Goal: Task Accomplishment & Management: Use online tool/utility

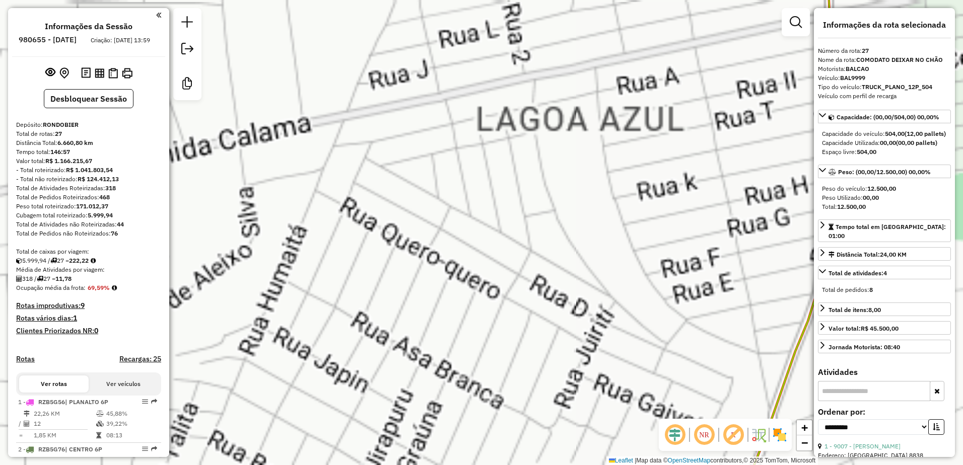
select select "**********"
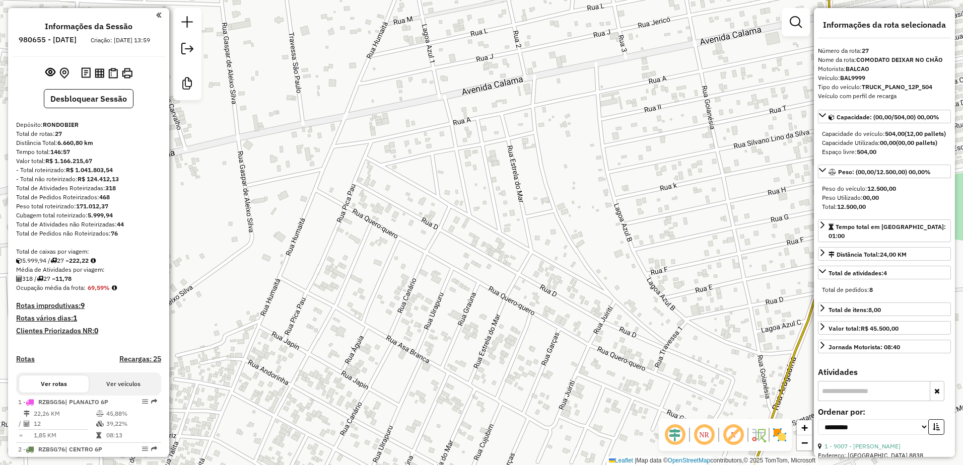
select select "**********"
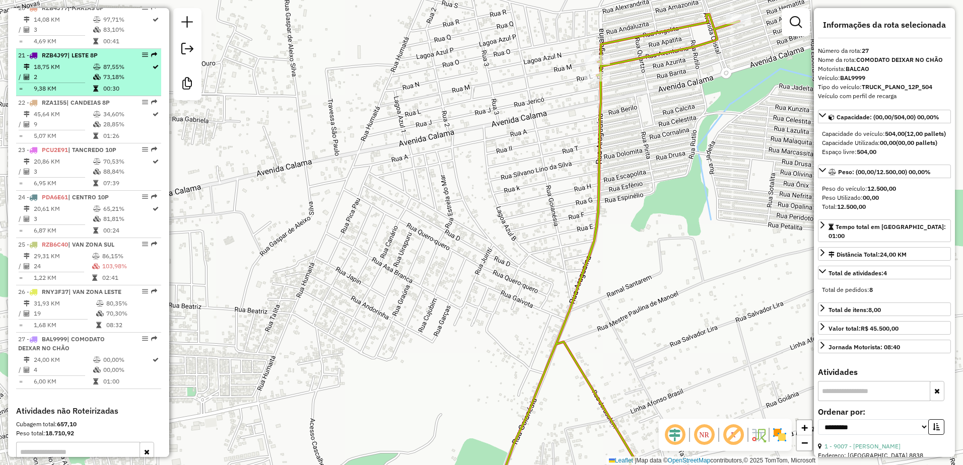
scroll to position [1344, 0]
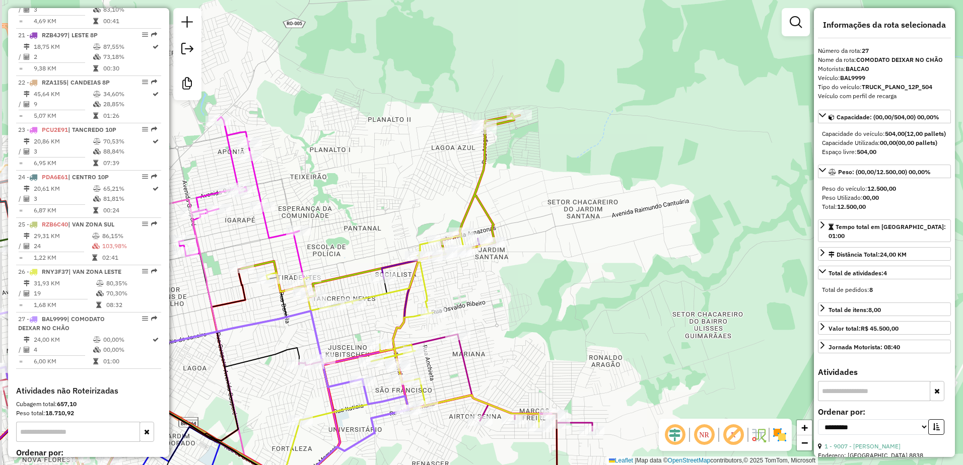
drag, startPoint x: 516, startPoint y: 175, endPoint x: 548, endPoint y: 121, distance: 62.4
click at [548, 121] on div "Janela de atendimento Grade de atendimento Capacidade Transportadoras Veículos …" at bounding box center [481, 232] width 963 height 465
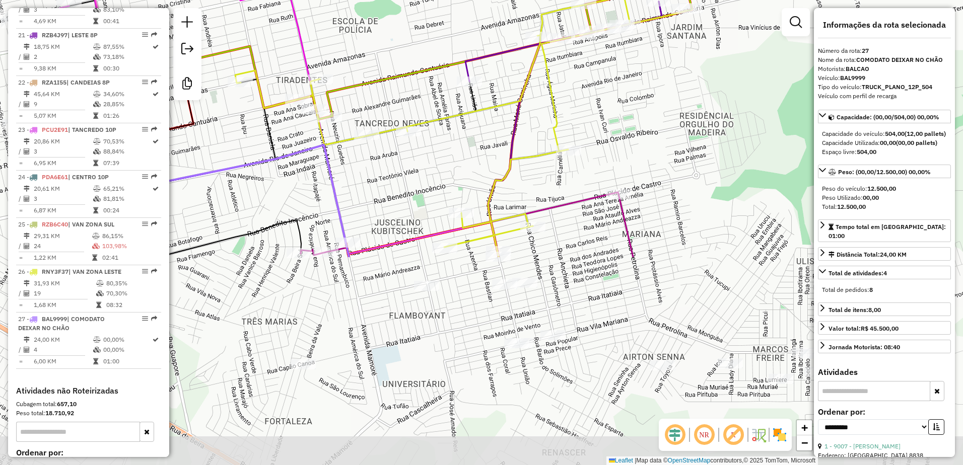
drag, startPoint x: 455, startPoint y: 351, endPoint x: 599, endPoint y: 96, distance: 293.0
click at [599, 96] on div "Janela de atendimento Grade de atendimento Capacidade Transportadoras Veículos …" at bounding box center [481, 232] width 963 height 465
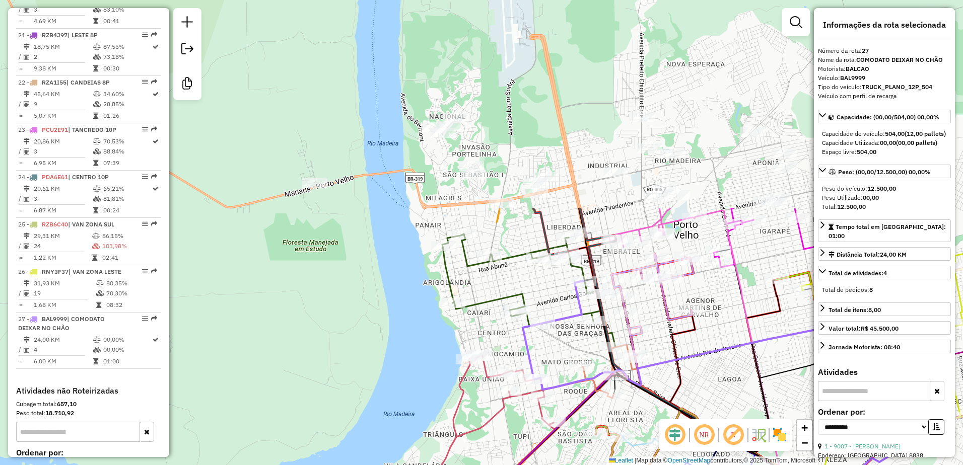
drag, startPoint x: 284, startPoint y: 85, endPoint x: 473, endPoint y: 340, distance: 317.2
click at [473, 340] on div "Janela de atendimento Grade de atendimento Capacidade Transportadoras Veículos …" at bounding box center [481, 232] width 963 height 465
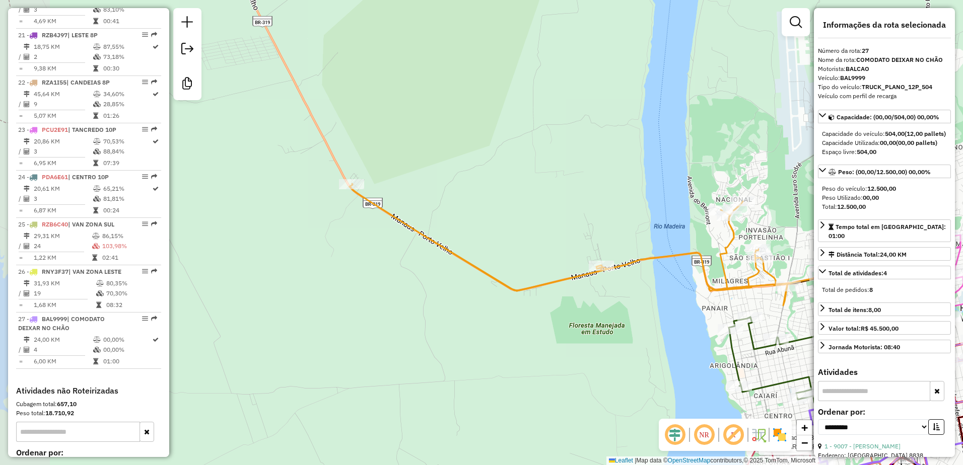
drag, startPoint x: 381, startPoint y: 252, endPoint x: 667, endPoint y: 335, distance: 298.0
click at [667, 335] on div "Rota 5 - Placa RZB5G46 36905 - Cristiana bilha Rota 5 - Placa RZB5G46 9566 - BA…" at bounding box center [481, 232] width 963 height 465
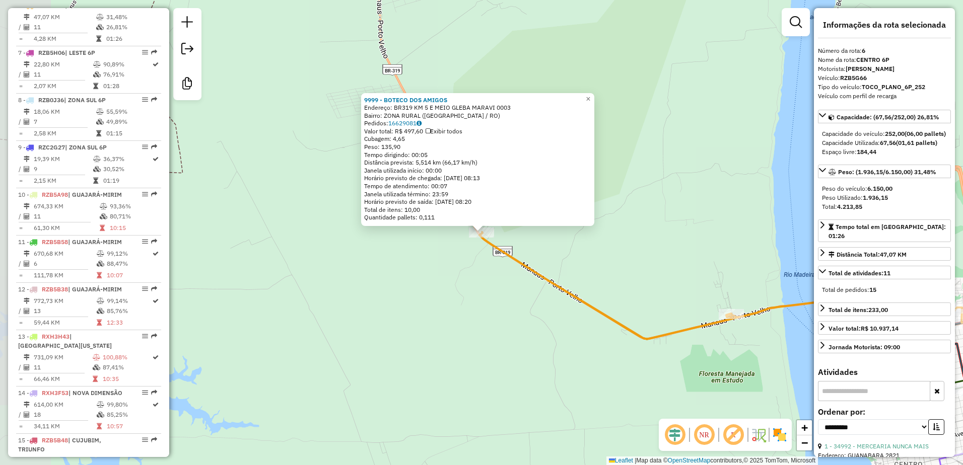
scroll to position [636, 0]
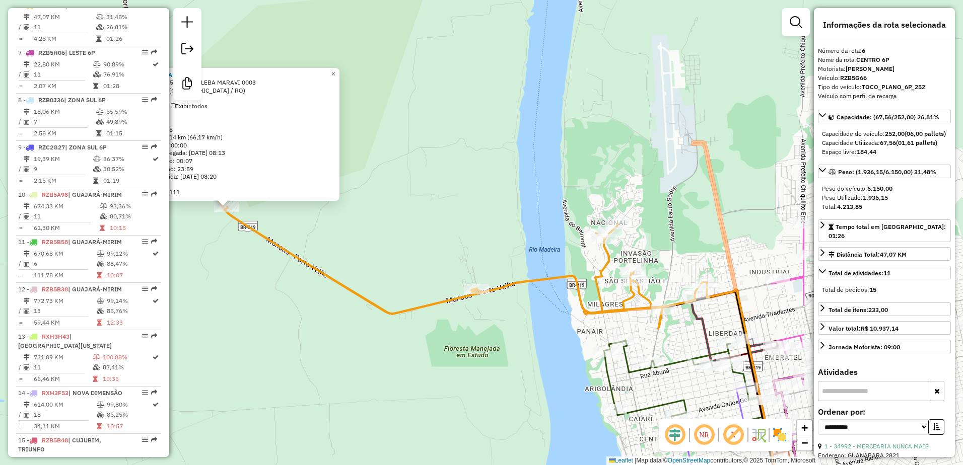
drag, startPoint x: 756, startPoint y: 262, endPoint x: 501, endPoint y: 237, distance: 256.1
click at [501, 237] on div "9999 - BOTECO DOS AMIGOS Endereço: BR319 KM 5 E MEIO GLEBA MARAVI 0003 Bairro: …" at bounding box center [481, 232] width 963 height 465
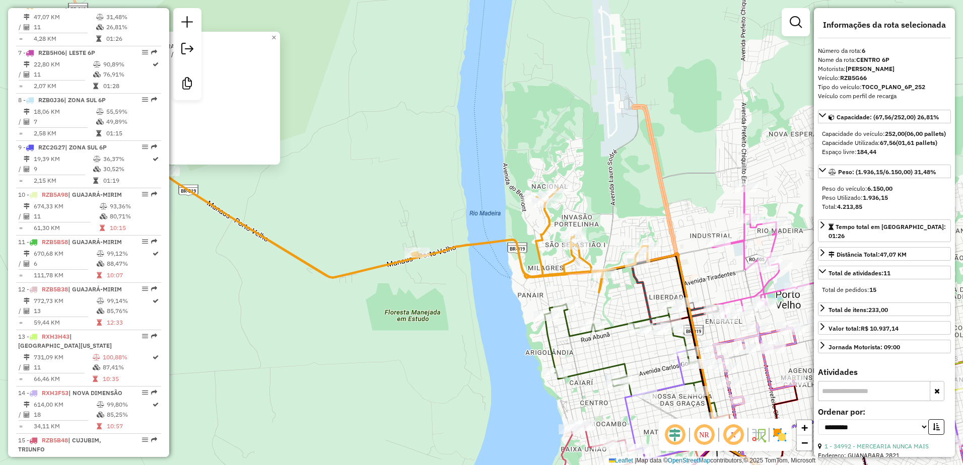
drag, startPoint x: 655, startPoint y: 258, endPoint x: 588, endPoint y: 217, distance: 79.0
click at [588, 217] on div "9999 - BOTECO DOS AMIGOS Endereço: BR319 KM 5 E MEIO GLEBA MARAVI 0003 Bairro: …" at bounding box center [481, 232] width 963 height 465
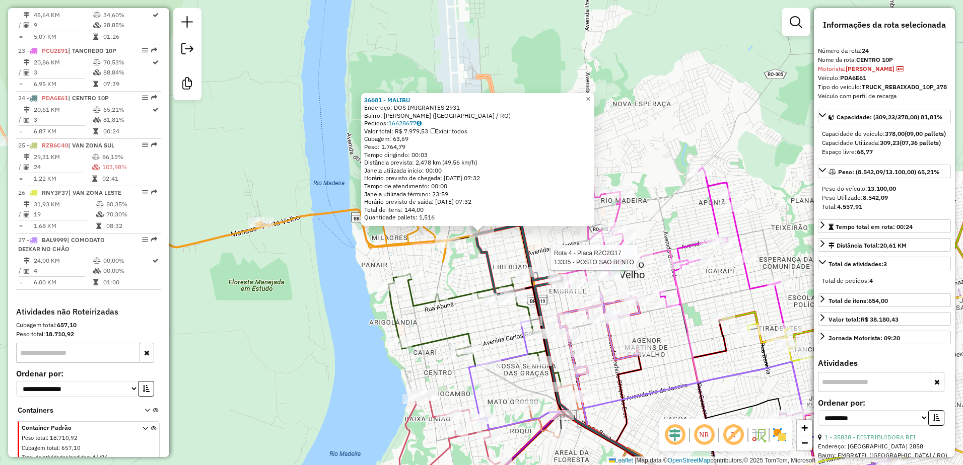
scroll to position [1495, 0]
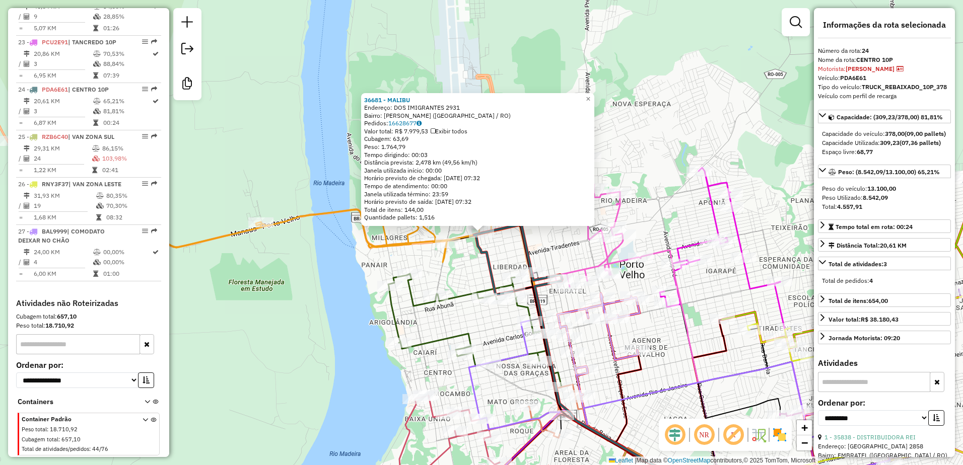
click at [329, 245] on div "36681 - MALIBU Endereço: DOS IMIGRANTES 2931 Bairro: [GEOGRAPHIC_DATA] ([GEOGRA…" at bounding box center [481, 232] width 963 height 465
click at [330, 242] on div "36681 - MALIBU Endereço: DOS IMIGRANTES 2931 Bairro: [GEOGRAPHIC_DATA] ([GEOGRA…" at bounding box center [481, 232] width 963 height 465
